Goal: Information Seeking & Learning: Find specific fact

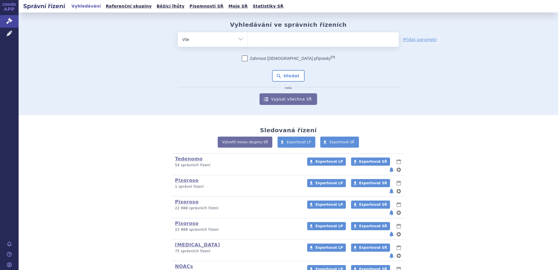
click at [241, 39] on select "Vše Spisová značka Typ SŘ Přípravek/SUKL kód Účastník/Držitel" at bounding box center [213, 38] width 70 height 13
select select "filter-atc-group"
click at [178, 32] on select "Vše Spisová značka Typ SŘ Přípravek/SUKL kód Účastník/Držitel" at bounding box center [213, 38] width 70 height 13
click at [266, 43] on ul at bounding box center [323, 38] width 151 height 12
click at [248, 43] on select at bounding box center [248, 39] width 0 height 15
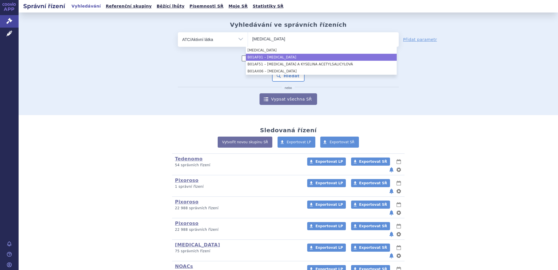
type input "rivaroxaban"
select select "B01AF01"
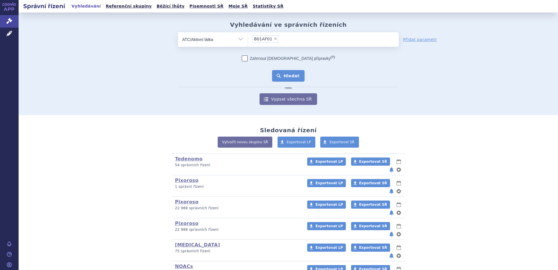
click at [276, 75] on button "Hledat" at bounding box center [288, 76] width 33 height 12
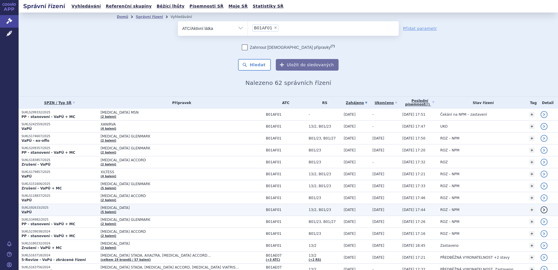
click at [115, 209] on span "XARELTO" at bounding box center [173, 208] width 145 height 4
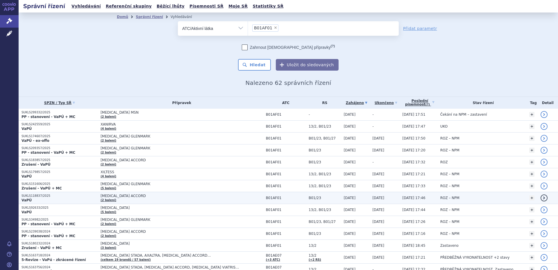
click at [125, 196] on span "[MEDICAL_DATA] ACCORD" at bounding box center [173, 196] width 145 height 4
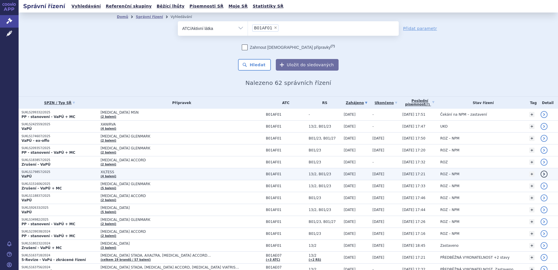
click at [130, 173] on span "XILTESS" at bounding box center [173, 172] width 145 height 4
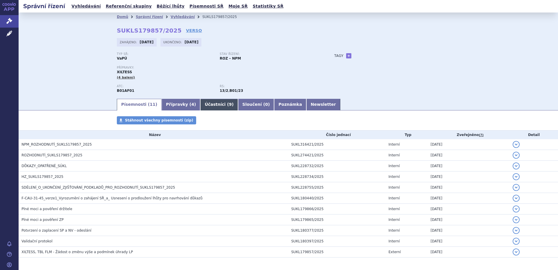
click at [229, 106] on span "9" at bounding box center [230, 104] width 3 height 5
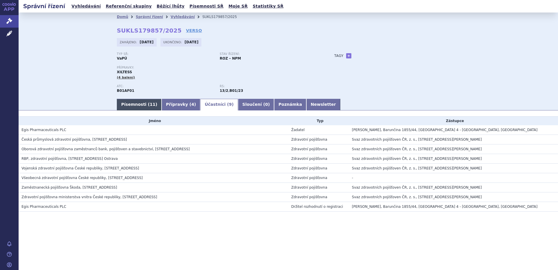
click at [137, 102] on link "Písemnosti ( 11 )" at bounding box center [139, 105] width 45 height 12
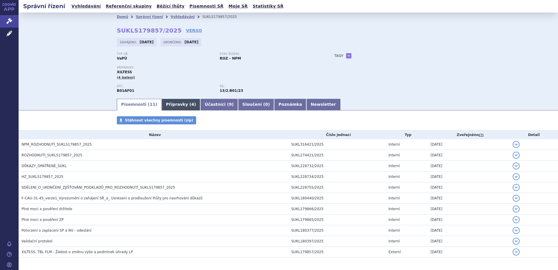
click at [162, 105] on link "Přípravky ( 4 )" at bounding box center [181, 105] width 39 height 12
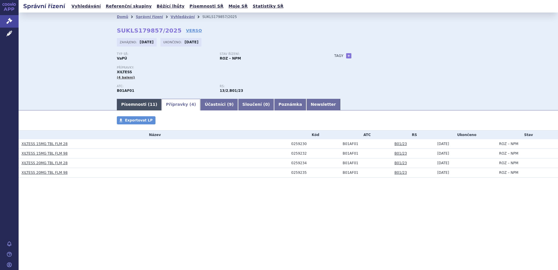
click at [150, 102] on span "11" at bounding box center [153, 104] width 6 height 5
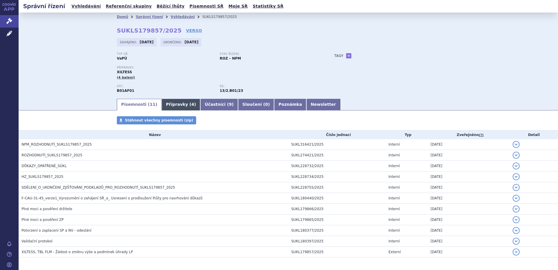
click at [166, 105] on link "Přípravky ( 4 )" at bounding box center [181, 105] width 39 height 12
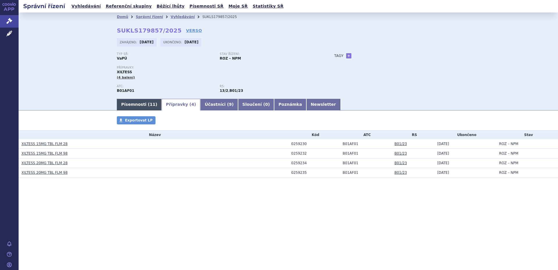
click at [133, 105] on link "Písemnosti ( 11 )" at bounding box center [139, 105] width 45 height 12
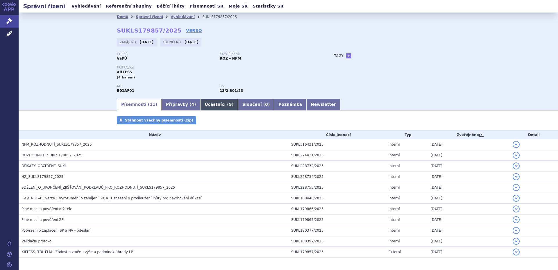
click at [203, 105] on link "Účastníci ( 9 )" at bounding box center [218, 105] width 37 height 12
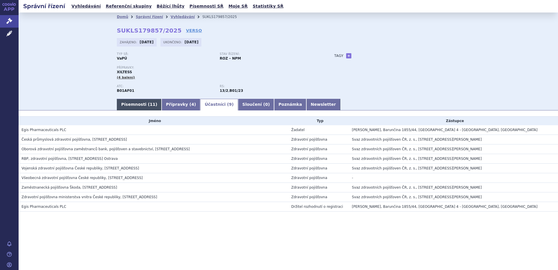
click at [134, 105] on link "Písemnosti ( 11 )" at bounding box center [139, 105] width 45 height 12
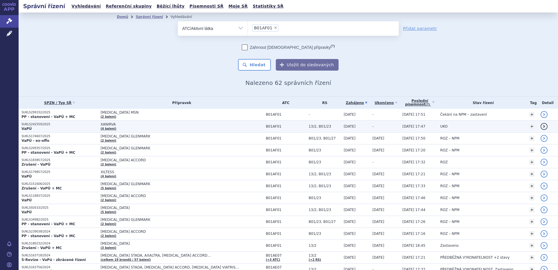
click at [122, 123] on span "XANIRVA" at bounding box center [173, 124] width 145 height 4
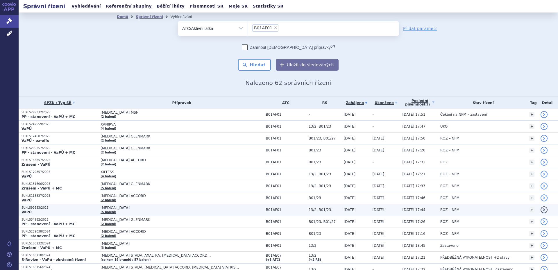
click at [111, 210] on td "XARELTO (5 balení)" at bounding box center [180, 210] width 165 height 12
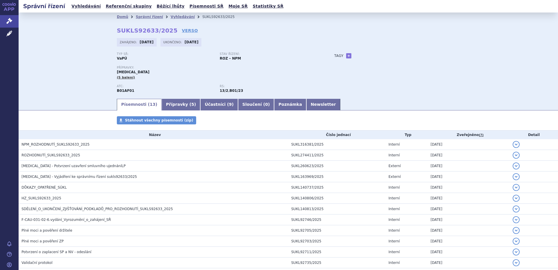
click at [162, 104] on link "Přípravky ( 5 )" at bounding box center [181, 105] width 39 height 12
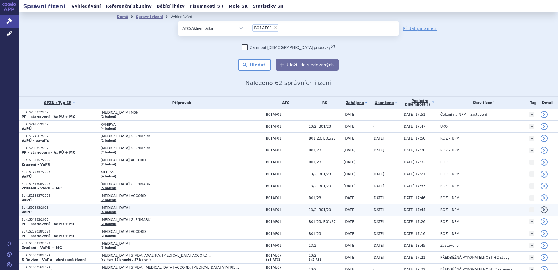
click at [235, 214] on td "XARELTO (5 balení)" at bounding box center [180, 210] width 165 height 12
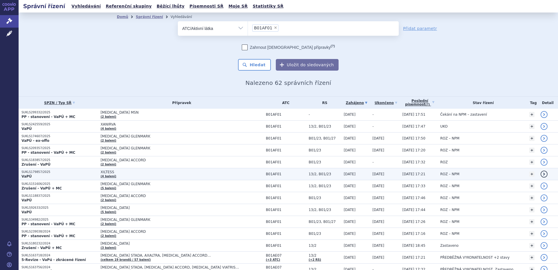
click at [115, 172] on span "XILTESS" at bounding box center [173, 172] width 145 height 4
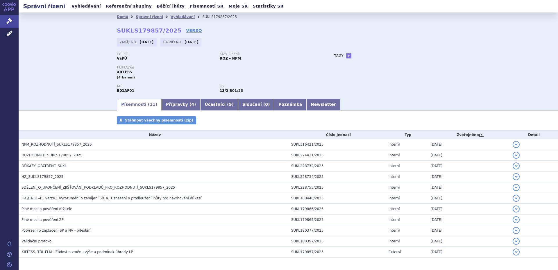
click at [206, 109] on link "Účastníci ( 9 )" at bounding box center [218, 105] width 37 height 12
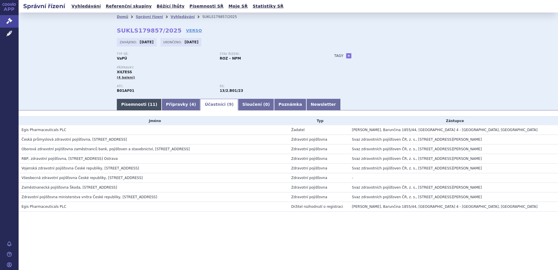
click at [144, 107] on link "Písemnosti ( 11 )" at bounding box center [139, 105] width 45 height 12
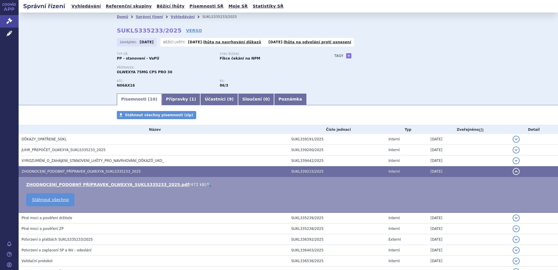
click at [513, 172] on button "detail" at bounding box center [516, 171] width 7 height 7
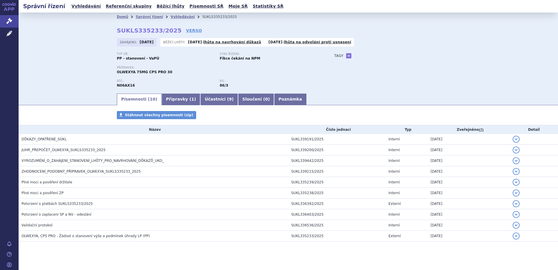
click at [102, 46] on div "Domů Správní řízení Vyhledávání SUKLS335233/2025 SUKLS335233/2025 VERSO [GEOGRA…" at bounding box center [288, 52] width 539 height 80
click at [162, 101] on link "Přípravky ( 1 )" at bounding box center [181, 100] width 39 height 12
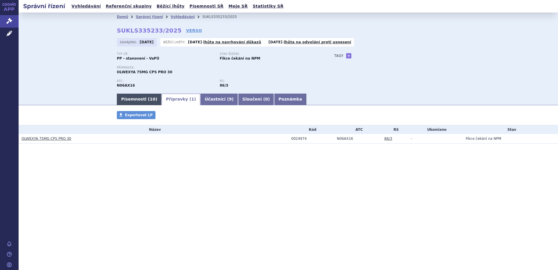
click at [137, 98] on link "Písemnosti ( 10 )" at bounding box center [139, 100] width 45 height 12
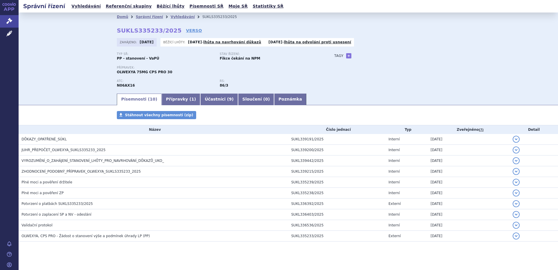
click at [40, 64] on div "Domů Správní řízení Vyhledávání SUKLS335233/2025 SUKLS335233/2025 VERSO [GEOGRA…" at bounding box center [288, 52] width 539 height 80
drag, startPoint x: 116, startPoint y: 29, endPoint x: 168, endPoint y: 30, distance: 52.6
click at [168, 30] on strong "SUKLS335233/2025" at bounding box center [149, 30] width 65 height 7
copy strong "SUKLS335233/2025"
click at [86, 105] on div "Písemnosti ( 10 ) Přípravky ( 1 ) Účastníci ( 9 ) Sloučení ( 0 ) Poznámka" at bounding box center [288, 99] width 539 height 12
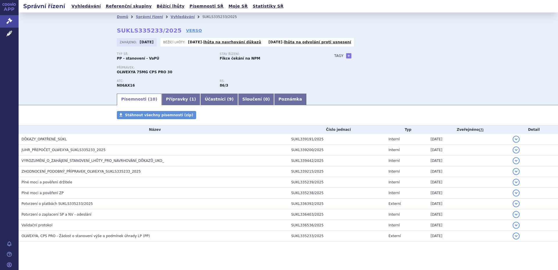
click at [76, 49] on div "Domů Správní řízení Vyhledávání SUKLS335233/2025 SUKLS335233/2025 VERSO [GEOGRA…" at bounding box center [288, 52] width 539 height 80
